Goal: Task Accomplishment & Management: Use online tool/utility

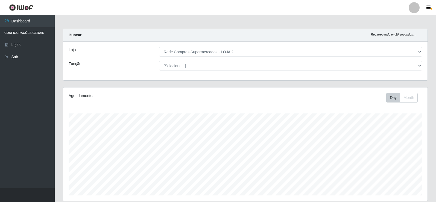
select select "161"
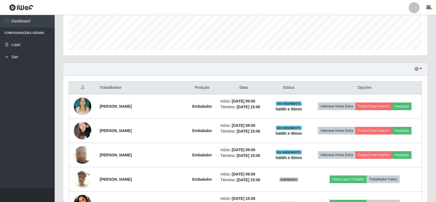
scroll to position [114, 365]
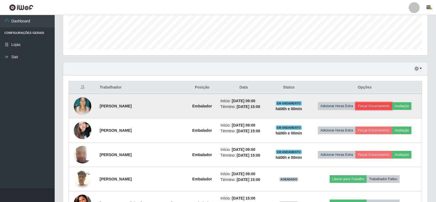
click at [377, 105] on button "Forçar Encerramento" at bounding box center [374, 106] width 37 height 8
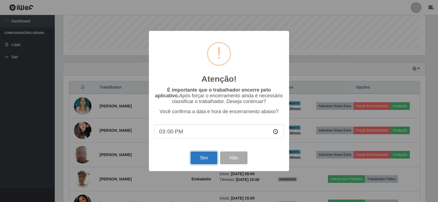
click at [202, 159] on button "Sim" at bounding box center [203, 158] width 27 height 13
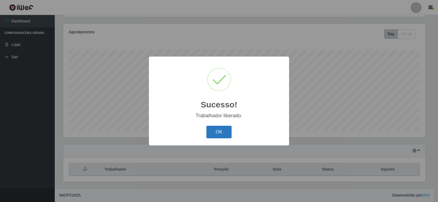
click at [225, 130] on button "OK" at bounding box center [218, 132] width 25 height 13
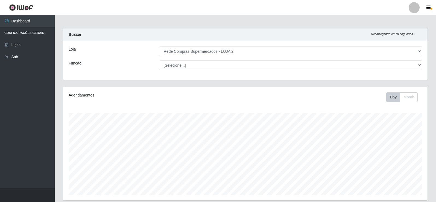
scroll to position [0, 0]
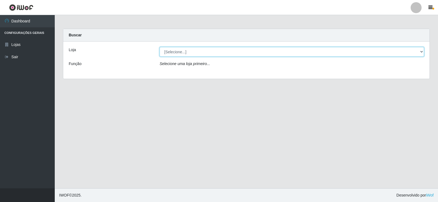
click at [240, 52] on select "[Selecione...] Rede Compras Supermercados - LOJA 2" at bounding box center [291, 52] width 264 height 10
select select "161"
click at [159, 47] on select "[Selecione...] Rede Compras Supermercados - LOJA 2" at bounding box center [291, 52] width 264 height 10
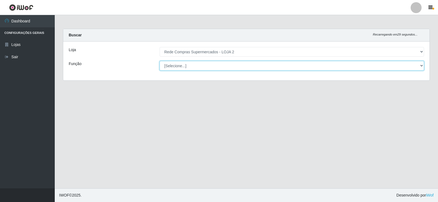
click at [221, 65] on select "[Selecione...] ASG ASG + ASG ++ Balconista Balconista + Balconista ++ Embalador…" at bounding box center [291, 66] width 264 height 10
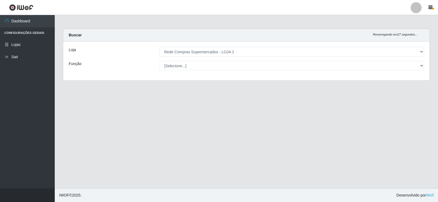
click at [84, 103] on main "Carregando... Buscar Recarregando em 27 segundos... Loja [Selecione...] Rede Co…" at bounding box center [246, 101] width 383 height 173
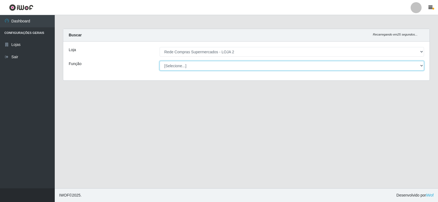
click at [210, 64] on select "[Selecione...] ASG ASG + ASG ++ Balconista Balconista + Balconista ++ Embalador…" at bounding box center [291, 66] width 264 height 10
select select "1"
click at [159, 61] on select "[Selecione...] ASG ASG + ASG ++ Balconista Balconista + Balconista ++ Embalador…" at bounding box center [291, 66] width 264 height 10
click at [421, 66] on select "[Selecione...] ASG ASG + ASG ++ Balconista Balconista + Balconista ++ Embalador…" at bounding box center [291, 66] width 264 height 10
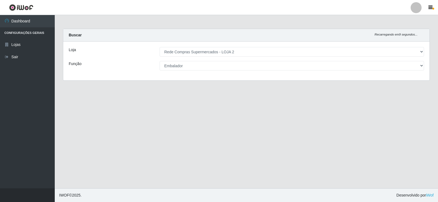
click at [97, 112] on main "Carregando... Buscar Recarregando em 9 segundos... Loja [Selecione...] Rede Com…" at bounding box center [246, 101] width 383 height 173
click at [19, 43] on link "Lojas" at bounding box center [27, 45] width 55 height 12
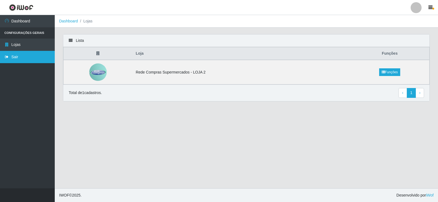
click at [16, 56] on link "Sair" at bounding box center [27, 57] width 55 height 12
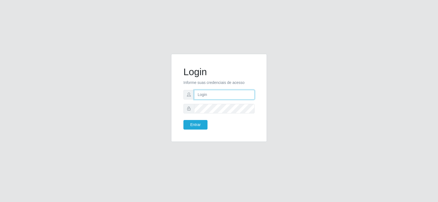
click at [232, 93] on input "text" at bounding box center [224, 95] width 60 height 10
type input "[PERSON_NAME][EMAIL_ADDRESS][DOMAIN_NAME]"
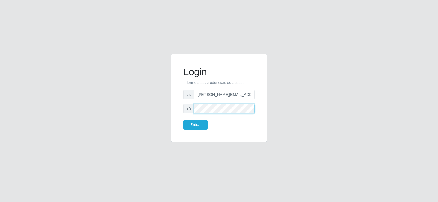
click at [183, 120] on button "Entrar" at bounding box center [195, 125] width 24 height 10
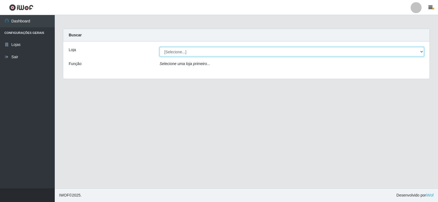
click at [224, 51] on select "[Selecione...] Rede Compras Supermercados - LOJA 2" at bounding box center [291, 52] width 264 height 10
select select "161"
click at [159, 47] on select "[Selecione...] Rede Compras Supermercados - LOJA 2" at bounding box center [291, 52] width 264 height 10
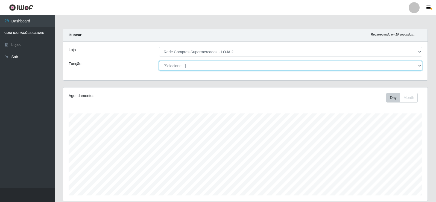
click at [421, 66] on select "[Selecione...] ASG ASG + ASG ++ Balconista Balconista + Balconista ++ Embalador…" at bounding box center [290, 66] width 263 height 10
select select "71"
click at [159, 61] on select "[Selecione...] ASG ASG + ASG ++ Balconista Balconista + Balconista ++ Embalador…" at bounding box center [290, 66] width 263 height 10
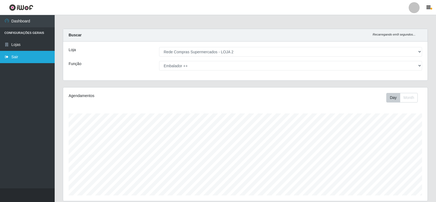
click at [16, 57] on link "Sair" at bounding box center [27, 57] width 55 height 12
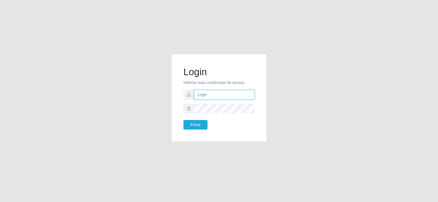
click at [224, 94] on input "text" at bounding box center [224, 95] width 60 height 10
type input "[PERSON_NAME][EMAIL_ADDRESS][DOMAIN_NAME]"
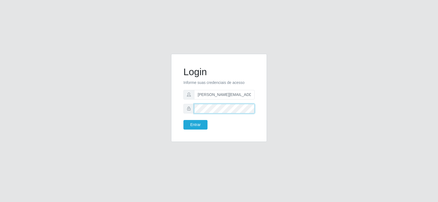
click at [183, 120] on button "Entrar" at bounding box center [195, 125] width 24 height 10
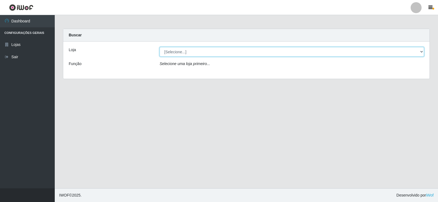
click at [213, 48] on select "[Selecione...] Rede Compras Supermercados - LOJA 2" at bounding box center [291, 52] width 264 height 10
select select "161"
click at [159, 47] on select "[Selecione...] Rede Compras Supermercados - LOJA 2" at bounding box center [291, 52] width 264 height 10
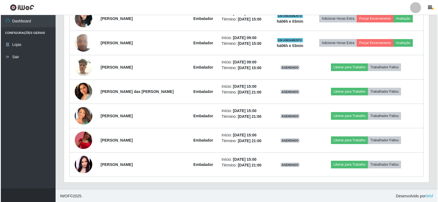
scroll to position [234, 0]
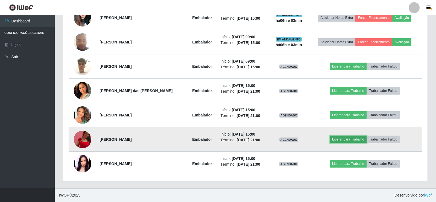
click at [355, 139] on button "Liberar para Trabalho" at bounding box center [348, 140] width 37 height 8
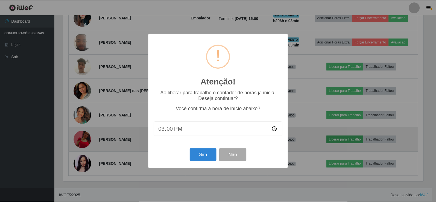
scroll to position [114, 362]
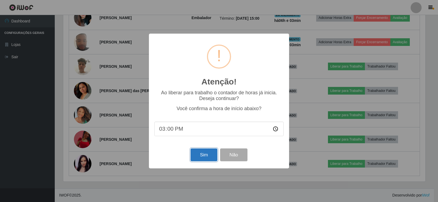
click at [208, 154] on button "Sim" at bounding box center [203, 155] width 27 height 13
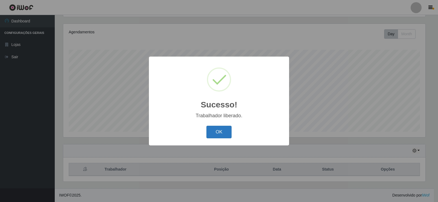
click at [223, 133] on button "OK" at bounding box center [218, 132] width 25 height 13
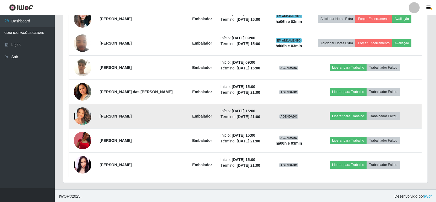
scroll to position [234, 0]
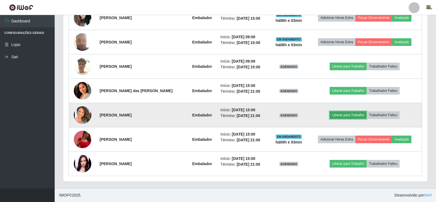
click at [339, 116] on button "Liberar para Trabalho" at bounding box center [348, 115] width 37 height 8
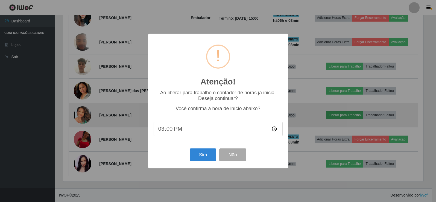
scroll to position [114, 362]
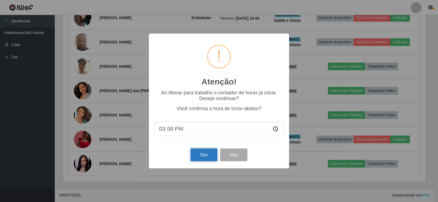
click at [202, 157] on button "Sim" at bounding box center [203, 155] width 27 height 13
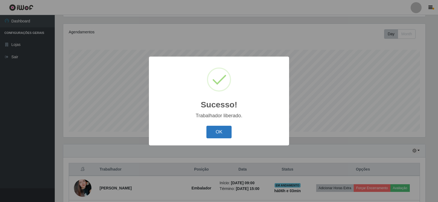
click at [221, 131] on button "OK" at bounding box center [218, 132] width 25 height 13
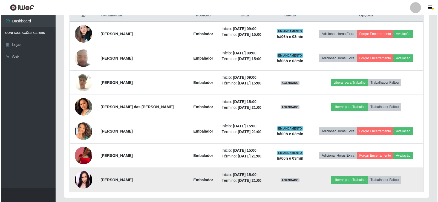
scroll to position [228, 0]
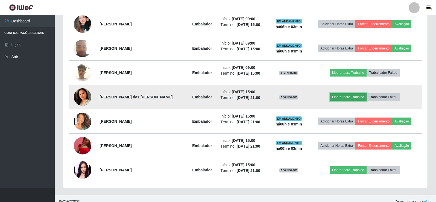
click at [343, 96] on button "Liberar para Trabalho" at bounding box center [348, 97] width 37 height 8
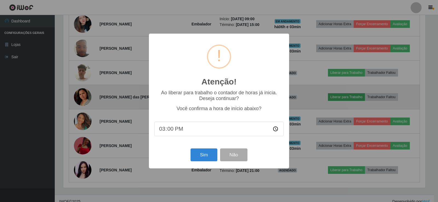
scroll to position [0, 0]
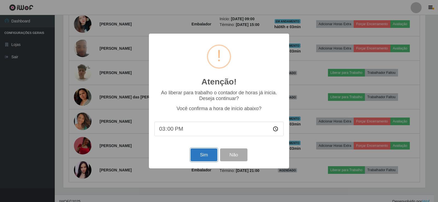
click at [204, 158] on button "Sim" at bounding box center [203, 155] width 27 height 13
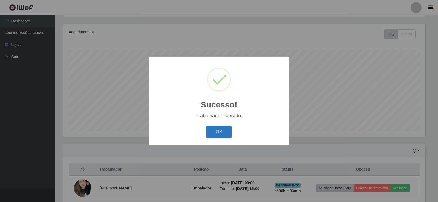
click at [223, 133] on button "OK" at bounding box center [218, 132] width 25 height 13
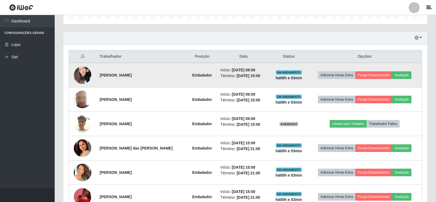
scroll to position [173, 0]
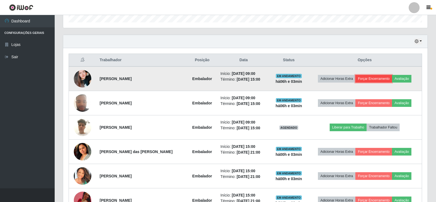
click at [373, 79] on button "Forçar Encerramento" at bounding box center [374, 79] width 37 height 8
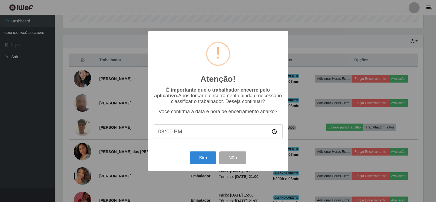
scroll to position [114, 362]
click at [202, 163] on button "Sim" at bounding box center [203, 158] width 27 height 13
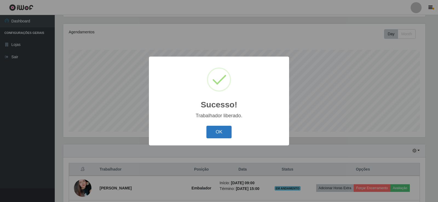
click at [222, 128] on button "OK" at bounding box center [218, 132] width 25 height 13
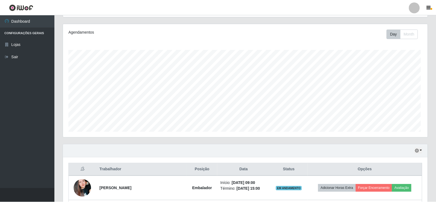
scroll to position [95, 0]
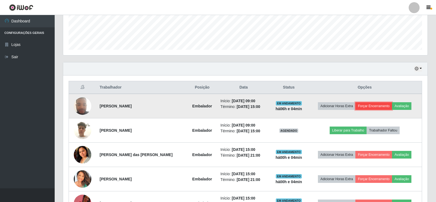
click at [376, 104] on button "Forçar Encerramento" at bounding box center [374, 106] width 37 height 8
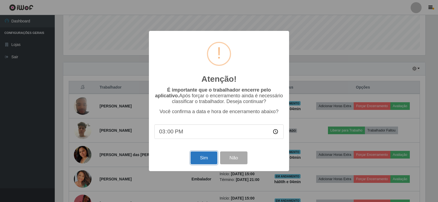
click at [206, 161] on button "Sim" at bounding box center [203, 158] width 27 height 13
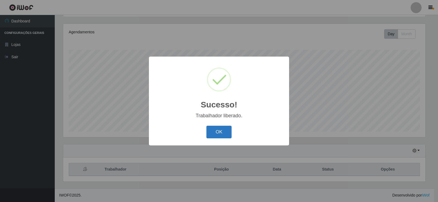
click at [221, 135] on button "OK" at bounding box center [218, 132] width 25 height 13
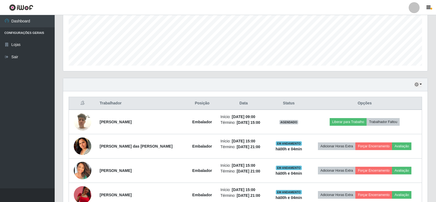
scroll to position [185, 0]
